Goal: Information Seeking & Learning: Learn about a topic

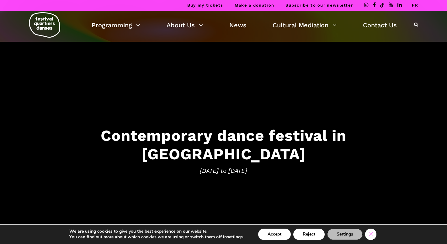
click at [373, 233] on icon "Close GDPR Cookie Banner" at bounding box center [370, 233] width 11 height 9
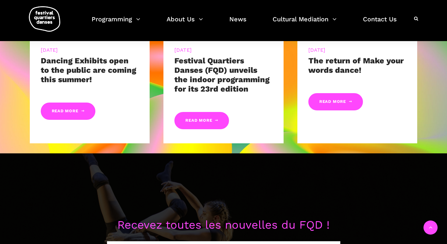
scroll to position [365, 0]
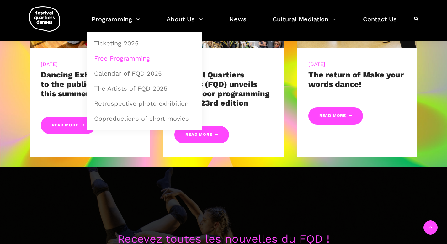
click at [129, 55] on link "Free Programming" at bounding box center [144, 58] width 108 height 14
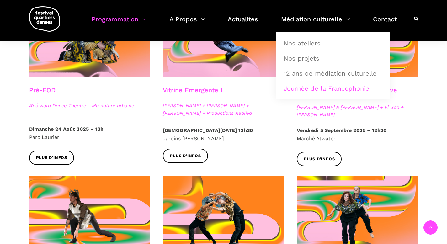
scroll to position [202, 0]
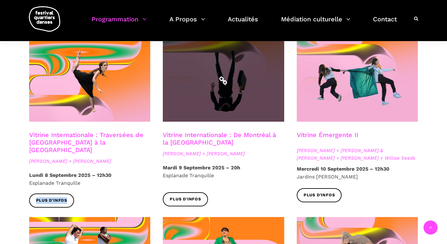
scroll to position [527, 0]
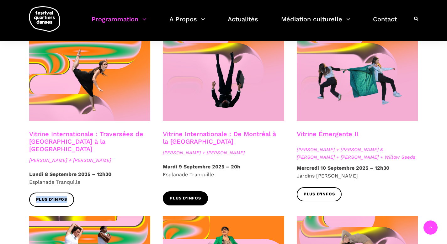
click at [185, 195] on span "Plus d'infos" at bounding box center [185, 198] width 31 height 7
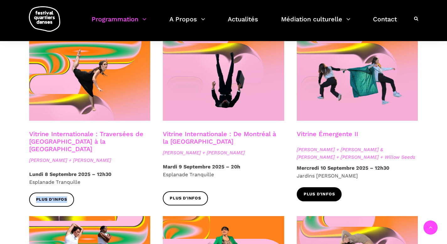
click at [320, 191] on span "Plus d'infos" at bounding box center [318, 194] width 31 height 7
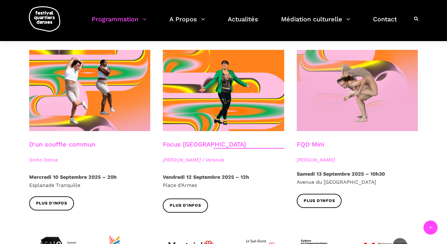
scroll to position [694, 0]
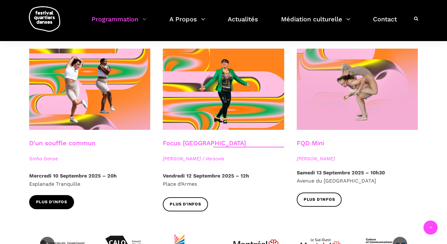
click at [53, 199] on span "Plus d'infos" at bounding box center [51, 202] width 31 height 7
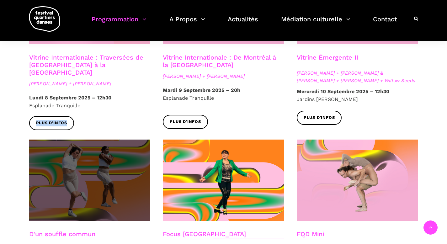
scroll to position [569, 0]
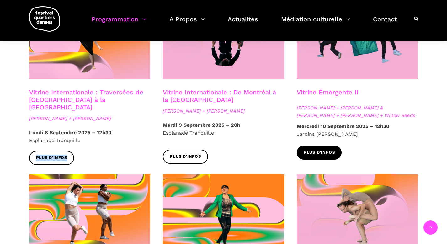
click at [315, 149] on span "Plus d'infos" at bounding box center [318, 152] width 31 height 7
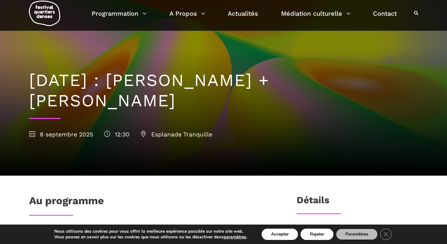
scroll to position [14, 0]
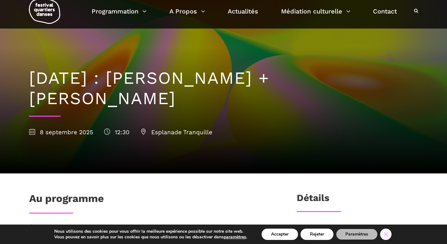
click at [390, 235] on icon "Close GDPR Cookie Banner" at bounding box center [385, 233] width 11 height 9
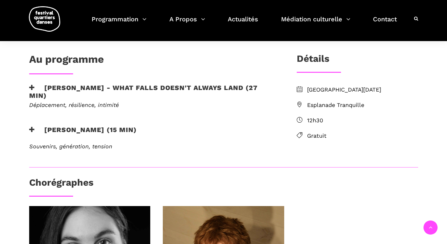
scroll to position [153, 0]
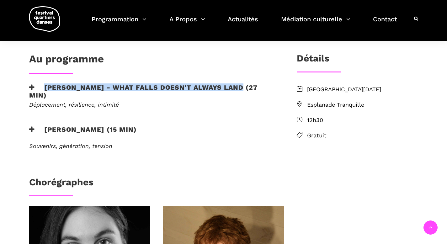
drag, startPoint x: 44, startPoint y: 87, endPoint x: 237, endPoint y: 91, distance: 192.5
click at [237, 91] on h3 "Linus Jansner - What Falls Doesn't Always Land (27 min)" at bounding box center [152, 91] width 247 height 16
copy h3 "Linus Jansner - What Falls Doesn't Always Land"
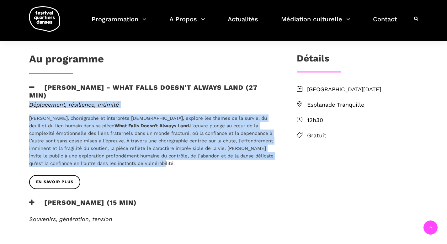
drag, startPoint x: 131, startPoint y: 163, endPoint x: 27, endPoint y: 106, distance: 118.8
click at [27, 106] on div "Déplacement, résilience, intimité Linus Jansner, chorégraphe et interprète suéd…" at bounding box center [153, 138] width 260 height 74
copy div "Déplacement, résilience, intimité Linus Jansner, chorégraphe et interprète suéd…"
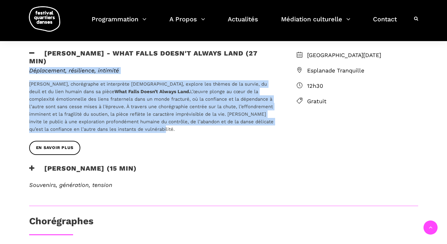
scroll to position [198, 0]
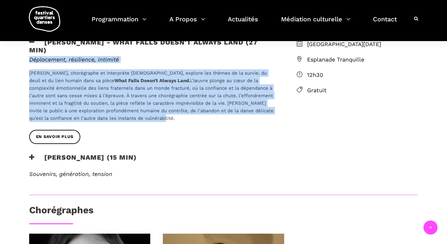
drag, startPoint x: 46, startPoint y: 157, endPoint x: 195, endPoint y: 159, distance: 149.2
click at [137, 159] on h3 "Rebecca Margolick - Harbour (15 min)" at bounding box center [83, 161] width 108 height 16
copy h3 "Rebecca Margolick - Harbour (15 min)"
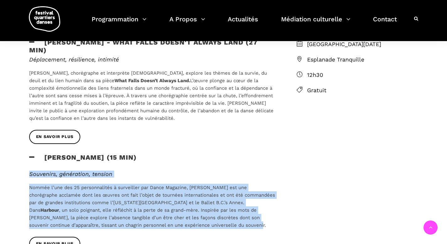
drag, startPoint x: 183, startPoint y: 224, endPoint x: 29, endPoint y: 174, distance: 161.9
click at [29, 174] on div "Souvenirs, génération, tension Nommée l’une des 25 personnalités à surveiller p…" at bounding box center [152, 200] width 247 height 58
copy div "Souvenirs, génération, tension Nommée l’une des 25 personnalités à surveiller p…"
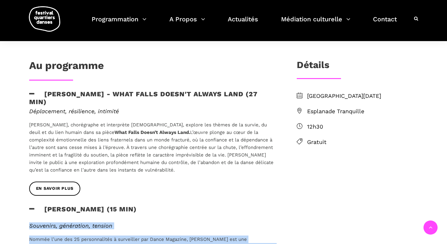
scroll to position [0, 0]
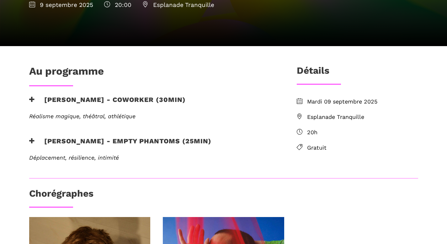
scroll to position [147, 0]
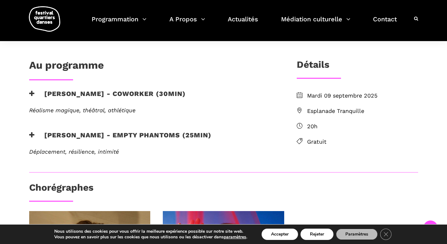
click at [65, 95] on h3 "Nicholas Bellefleur - coworker (30min)" at bounding box center [107, 98] width 156 height 16
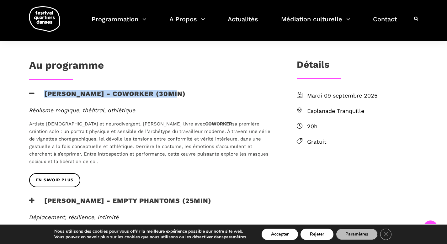
drag, startPoint x: 45, startPoint y: 94, endPoint x: 176, endPoint y: 96, distance: 130.7
click at [176, 96] on h3 "Nicholas Bellefleur - coworker (30min)" at bounding box center [107, 98] width 156 height 16
copy h3 "Nicholas Bellefleur - coworker"
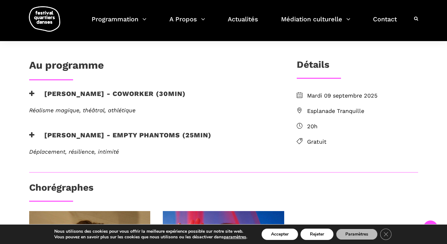
click at [30, 92] on icon at bounding box center [32, 93] width 6 height 7
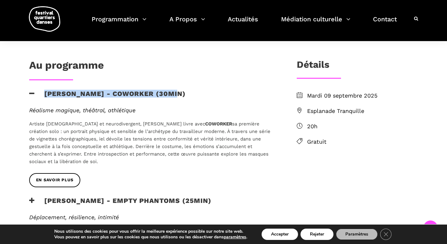
drag, startPoint x: 44, startPoint y: 94, endPoint x: 176, endPoint y: 96, distance: 132.6
click at [176, 96] on h3 "Nicholas Bellefleur - coworker (30min)" at bounding box center [107, 98] width 156 height 16
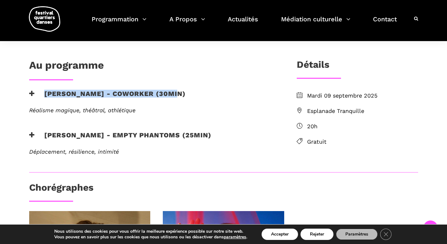
copy h3 "Nicholas Bellefleur - coworker"
click at [40, 96] on h3 "Nicholas Bellefleur - coworker (30min)" at bounding box center [107, 98] width 156 height 16
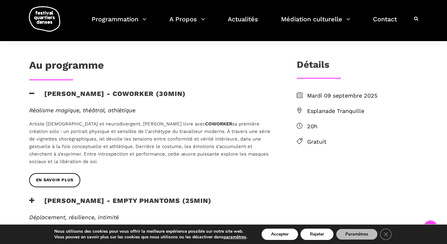
drag, startPoint x: 43, startPoint y: 163, endPoint x: 30, endPoint y: 112, distance: 52.8
click at [30, 112] on div "Réalisme magique, théâtral, athlétique Artiste queer et neurodivergent, Nichola…" at bounding box center [152, 136] width 247 height 58
copy div "Réalisme magique, théâtral, athlétique Artiste queer et neurodivergent, Nichola…"
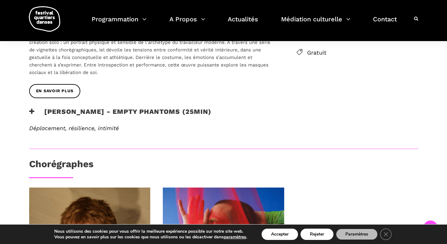
scroll to position [236, 0]
click at [34, 113] on icon at bounding box center [32, 111] width 6 height 7
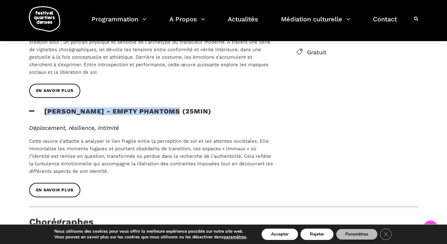
drag, startPoint x: 43, startPoint y: 111, endPoint x: 175, endPoint y: 113, distance: 131.7
click at [175, 113] on h3 "Linus Jansner - Empty phantoms (25min)" at bounding box center [120, 115] width 182 height 16
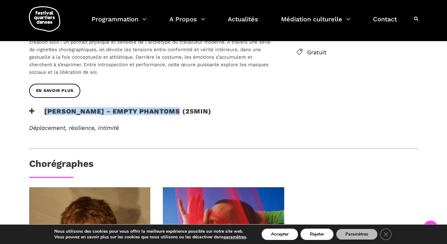
copy h3 "Linus Jansner - Empty phantoms"
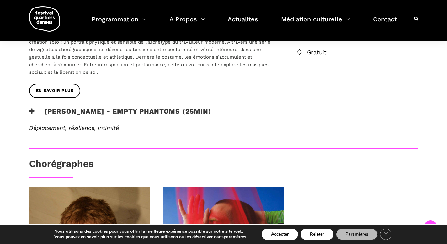
click at [77, 126] on em "Déplacement, résilience, intimité" at bounding box center [74, 127] width 90 height 7
click at [34, 117] on h3 "Linus Jansner - Empty phantoms (25min)" at bounding box center [120, 115] width 182 height 16
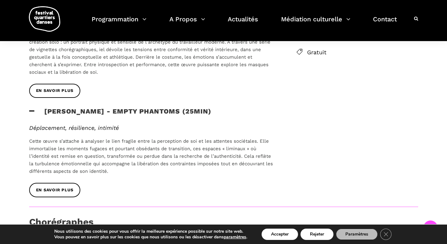
drag, startPoint x: 110, startPoint y: 170, endPoint x: 29, endPoint y: 127, distance: 91.3
click at [29, 127] on div "Déplacement, résilience, intimité Cette œuvre s’attache à analyser le lien frag…" at bounding box center [152, 149] width 247 height 51
copy div "Déplacement, résilience, intimité Cette œuvre s’attache à analyser le lien frag…"
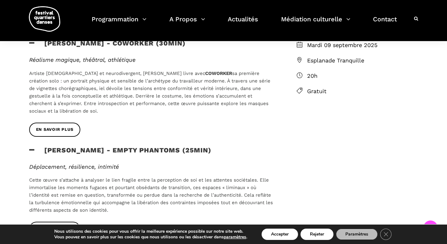
scroll to position [200, 0]
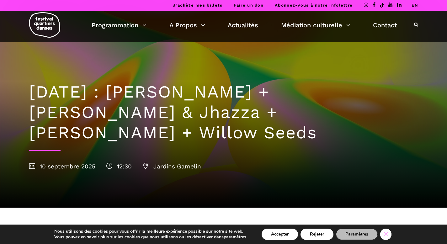
click at [388, 233] on icon "Close GDPR Cookie Banner" at bounding box center [385, 233] width 11 height 9
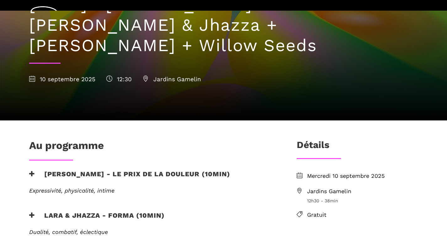
scroll to position [98, 0]
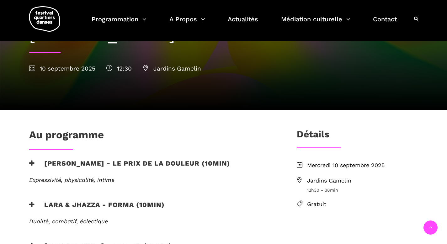
click at [31, 160] on icon at bounding box center [32, 163] width 6 height 7
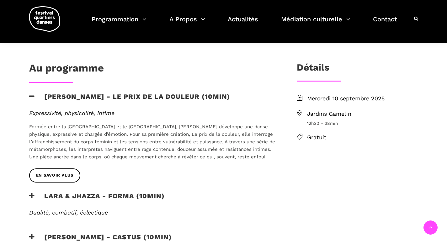
scroll to position [166, 0]
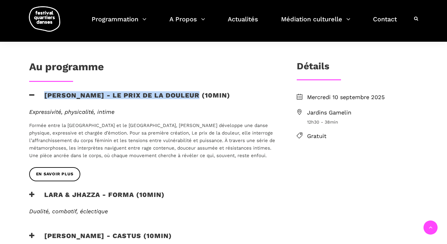
drag, startPoint x: 43, startPoint y: 76, endPoint x: 195, endPoint y: 76, distance: 152.0
click at [195, 91] on h3 "[PERSON_NAME] - Le prix de la douleur (10min)" at bounding box center [129, 99] width 201 height 16
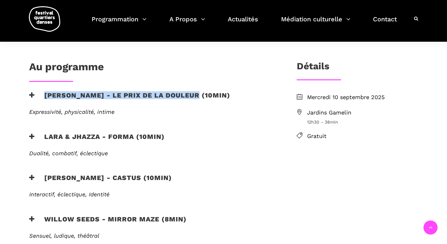
copy h3 "[PERSON_NAME] - Le prix de la douleur"
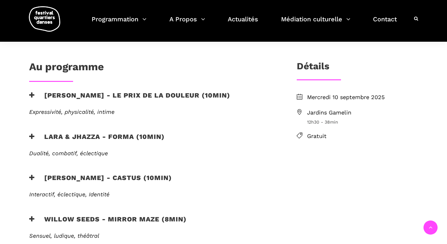
click at [30, 92] on icon at bounding box center [32, 95] width 6 height 7
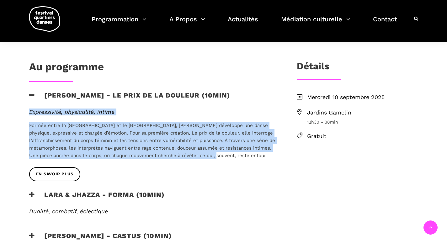
drag, startPoint x: 228, startPoint y: 134, endPoint x: 30, endPoint y: 90, distance: 203.1
click at [30, 108] on div "Expressivité, physicalité, intime Formée entre la France et le Québec, [PERSON_…" at bounding box center [152, 133] width 247 height 51
copy div "Expressivité, physicalité, intime Formée entre la France et le Québec, [PERSON_…"
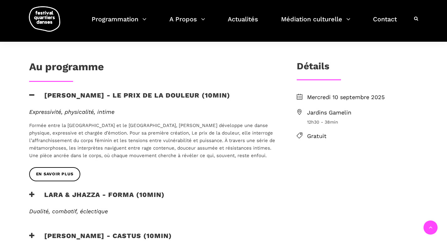
click at [317, 108] on span "Jardins Gamelin" at bounding box center [362, 112] width 111 height 9
click at [297, 108] on li "Jardins Gamelin 12h30 - 38min" at bounding box center [357, 116] width 121 height 17
click at [315, 108] on span "Jardins Gamelin" at bounding box center [362, 112] width 111 height 9
click at [326, 108] on span "Jardins Gamelin" at bounding box center [362, 112] width 111 height 9
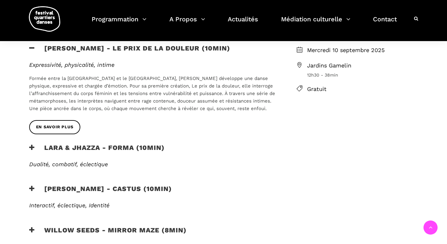
scroll to position [215, 0]
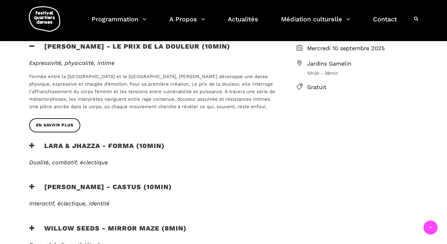
click at [79, 142] on h3 "Lara & Jhazza - forma (10min)" at bounding box center [96, 150] width 135 height 16
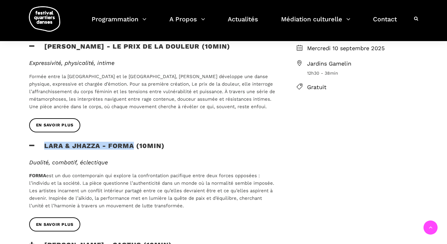
drag, startPoint x: 45, startPoint y: 126, endPoint x: 134, endPoint y: 127, distance: 88.7
click at [134, 142] on h3 "Lara & Jhazza - forma (10min)" at bounding box center [96, 150] width 135 height 16
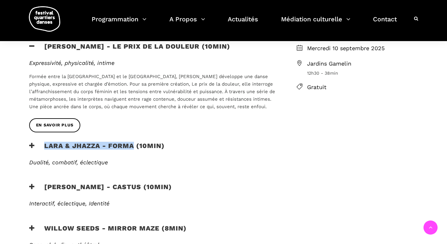
copy h3 "Lara & Jhazza - forma"
click at [39, 142] on h3 "Lara & Jhazza - forma (10min)" at bounding box center [96, 150] width 135 height 16
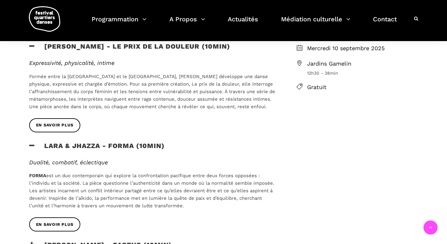
drag, startPoint x: 185, startPoint y: 186, endPoint x: 27, endPoint y: 142, distance: 163.8
click at [27, 159] on div "Dualité, combatif, éclectique FORMA est un duo contemporain qui explore la conf…" at bounding box center [153, 188] width 260 height 59
copy div "Dualité, combatif, éclectique FORMA est un duo contemporain qui explore la conf…"
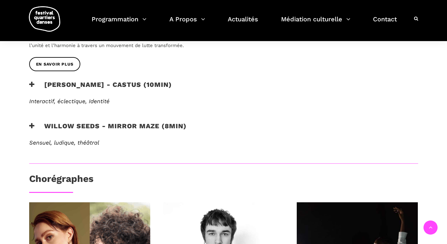
scroll to position [336, 0]
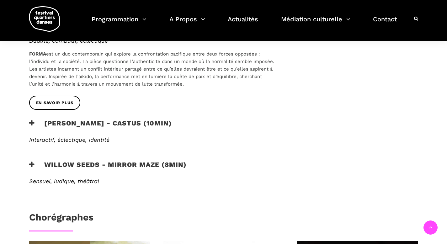
click at [60, 119] on h3 "[PERSON_NAME] - Castus (10min)" at bounding box center [100, 127] width 143 height 16
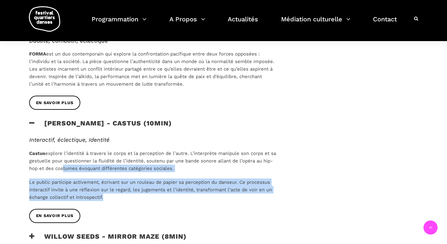
drag, startPoint x: 107, startPoint y: 178, endPoint x: 70, endPoint y: 149, distance: 46.7
click at [70, 149] on div "Interactif, éclectique, Identité Castus explore l’identité à travers le corps e…" at bounding box center [152, 168] width 247 height 65
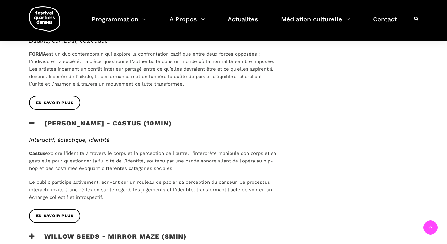
click at [13, 125] on div "Au programme Anna Vauquier - Le prix de la douleur (10min) Expressivité, physic…" at bounding box center [223, 234] width 447 height 726
drag, startPoint x: 43, startPoint y: 100, endPoint x: 146, endPoint y: 102, distance: 102.8
click at [146, 119] on h3 "[PERSON_NAME] - Castus (10min)" at bounding box center [100, 127] width 143 height 16
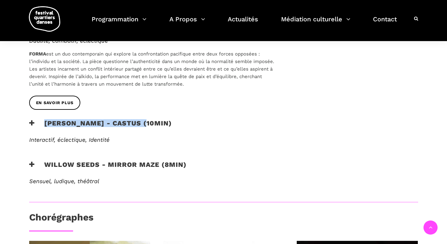
copy h3 "Vincent Lacasse - Castus"
click at [105, 119] on h3 "[PERSON_NAME] - Castus (10min)" at bounding box center [100, 127] width 143 height 16
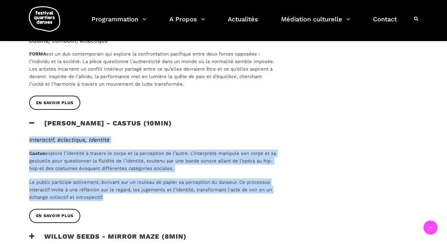
drag, startPoint x: 107, startPoint y: 178, endPoint x: 28, endPoint y: 120, distance: 98.2
click at [28, 136] on div "Interactif, éclectique, Identité Castus explore l’identité à travers le corps e…" at bounding box center [153, 172] width 260 height 72
copy div "Interactif, éclectique, Identité Castus explore l’identité à travers le corps e…"
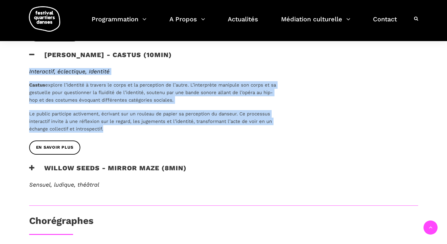
scroll to position [421, 0]
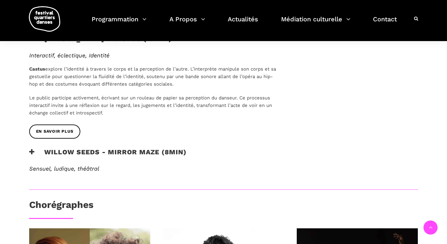
click at [50, 148] on h3 "Willow Seeds - Mirror Maze (8min)" at bounding box center [107, 156] width 157 height 16
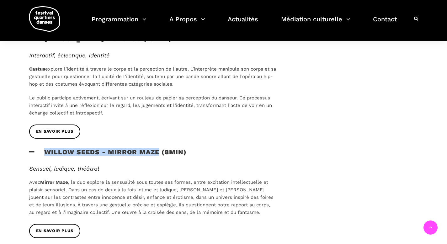
drag, startPoint x: 44, startPoint y: 134, endPoint x: 158, endPoint y: 130, distance: 113.5
click at [158, 148] on h3 "Willow Seeds - Mirror Maze (8min)" at bounding box center [107, 156] width 157 height 16
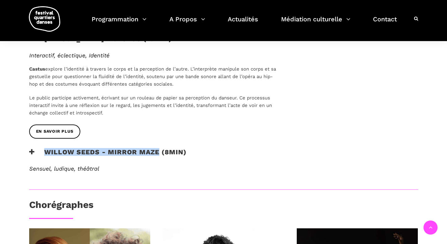
copy h3 "Willow Seeds - Mirror Maze"
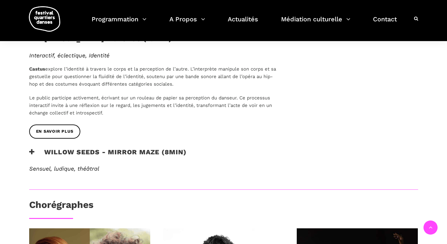
click at [70, 148] on h3 "Willow Seeds - Mirror Maze (8min)" at bounding box center [107, 156] width 157 height 16
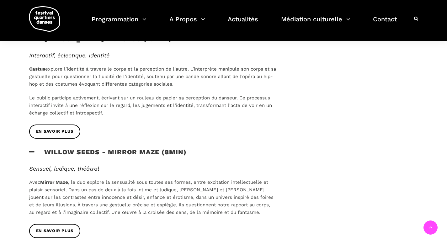
drag, startPoint x: 262, startPoint y: 193, endPoint x: 30, endPoint y: 149, distance: 235.9
click at [30, 165] on div "Sensuel, ludique, théâtral Avec Mirror Maze , le duo explore la sensualité sous…" at bounding box center [152, 190] width 247 height 51
copy div "Sensuel, ludique, théâtral Avec Mirror Maze , le duo explore la sensualité sous…"
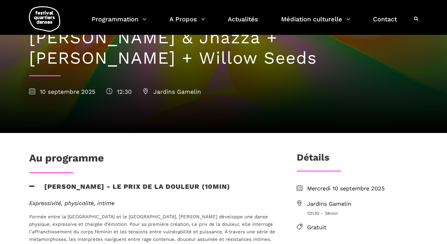
scroll to position [0, 0]
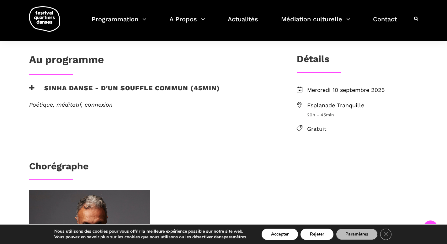
click at [68, 88] on h3 "Sinha Danse - D'un souffle commun (45min)" at bounding box center [124, 92] width 191 height 16
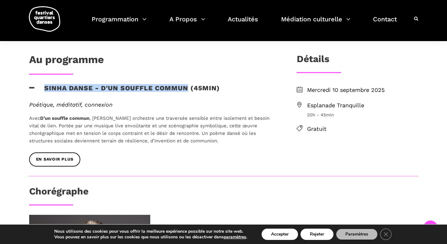
drag, startPoint x: 45, startPoint y: 89, endPoint x: 185, endPoint y: 90, distance: 139.5
click at [185, 90] on h3 "Sinha Danse - D'un souffle commun (45min)" at bounding box center [124, 92] width 191 height 16
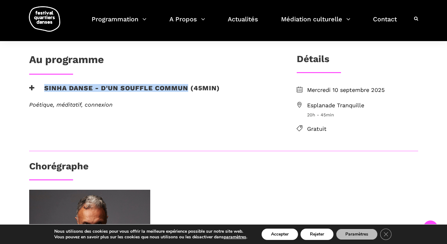
copy h3 "Sinha Danse - D'un souffle commun"
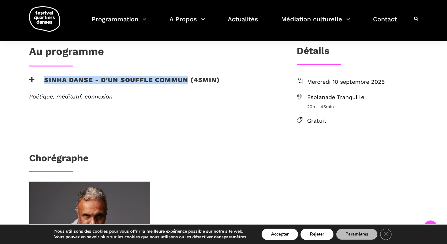
scroll to position [141, 0]
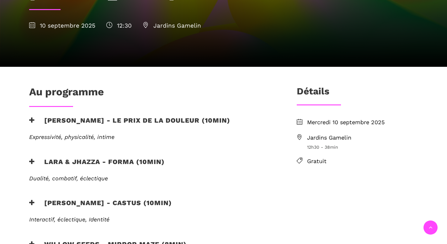
scroll to position [141, 0]
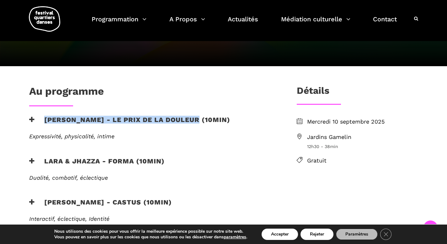
drag, startPoint x: 45, startPoint y: 99, endPoint x: 196, endPoint y: 101, distance: 151.1
click at [196, 116] on h3 "[PERSON_NAME] - Le prix de la douleur (10min)" at bounding box center [129, 124] width 201 height 16
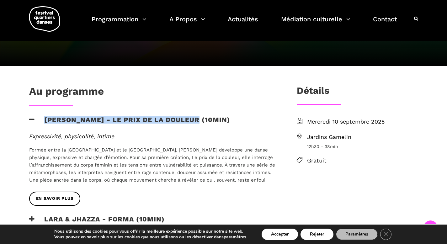
copy h3 "[PERSON_NAME] - Le prix de la douleur"
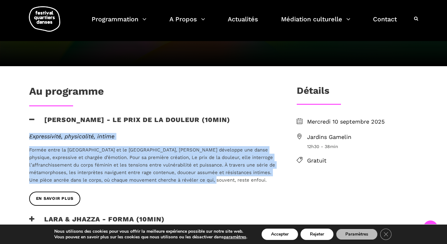
drag, startPoint x: 233, startPoint y: 159, endPoint x: 29, endPoint y: 112, distance: 209.2
click at [29, 112] on div "Au programme [PERSON_NAME] - Le prix de la douleur (10min) Expressivité, physic…" at bounding box center [153, 212] width 260 height 254
copy div "Expressivité, physicalité, intime Formée entre la France et le Québec, [PERSON_…"
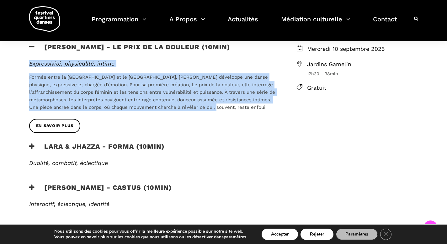
scroll to position [224, 0]
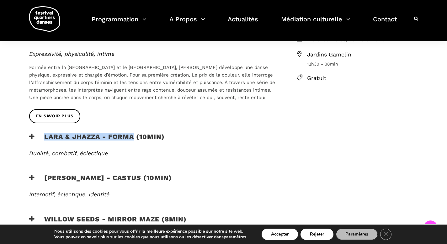
drag, startPoint x: 46, startPoint y: 116, endPoint x: 134, endPoint y: 116, distance: 87.5
click at [134, 133] on h3 "Lara & Jhazza - forma (10min)" at bounding box center [96, 141] width 135 height 16
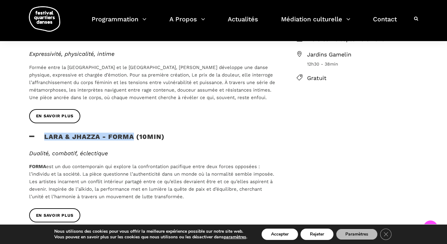
copy h3 "Lara & Jhazza - forma"
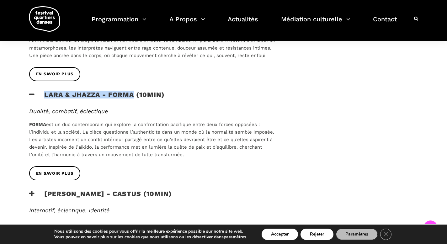
scroll to position [266, 0]
drag, startPoint x: 188, startPoint y: 132, endPoint x: 29, endPoint y: 90, distance: 165.0
click at [29, 107] on div "Dualité, combatif, éclectique FORMA est un duo contemporain qui explore la conf…" at bounding box center [152, 132] width 247 height 51
copy div "Dualité, combatif, éclectique FORMA est un duo contemporain qui explore la conf…"
